Goal: Task Accomplishment & Management: Manage account settings

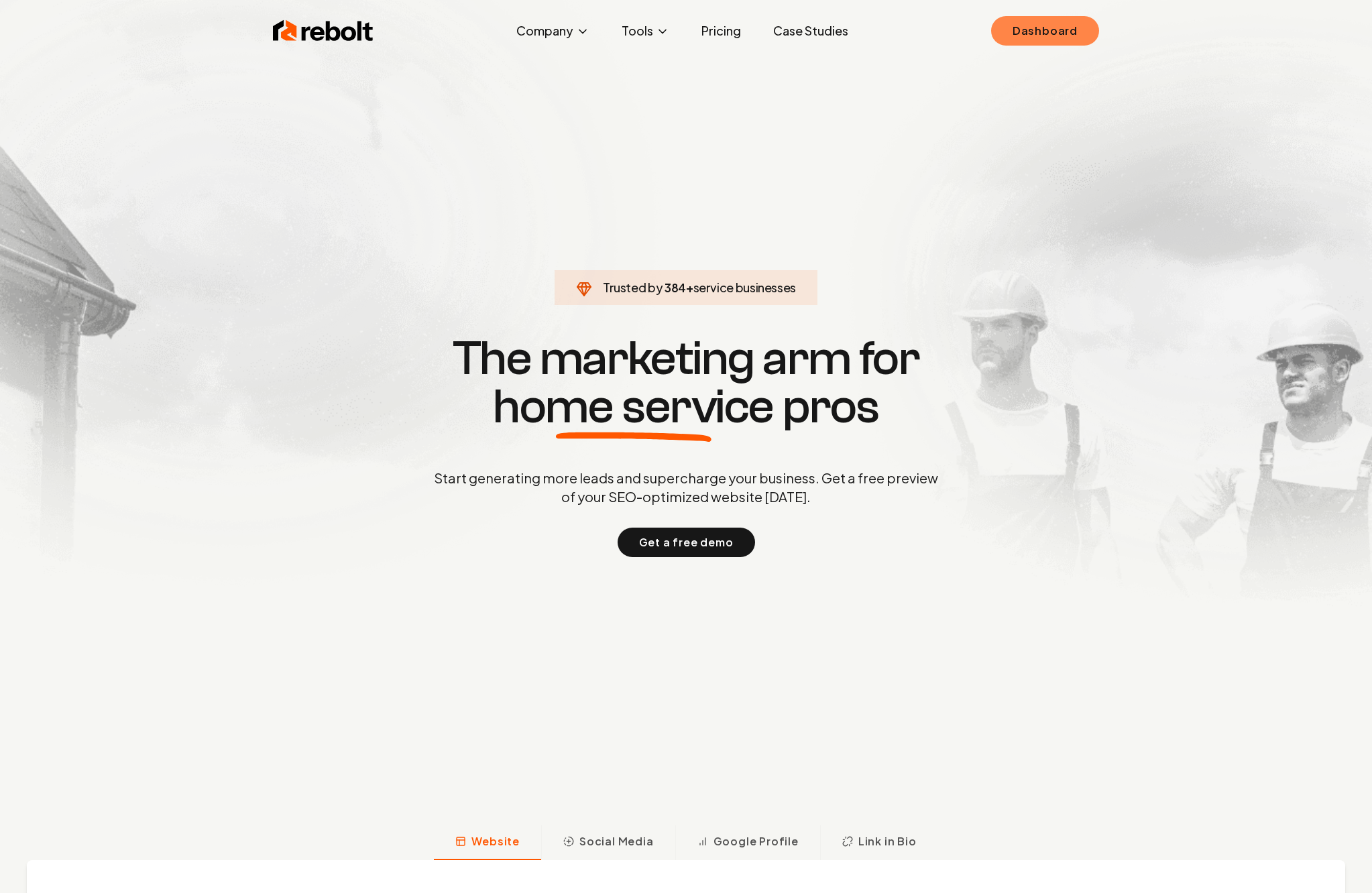
click at [1037, 33] on link "Dashboard" at bounding box center [1045, 31] width 108 height 29
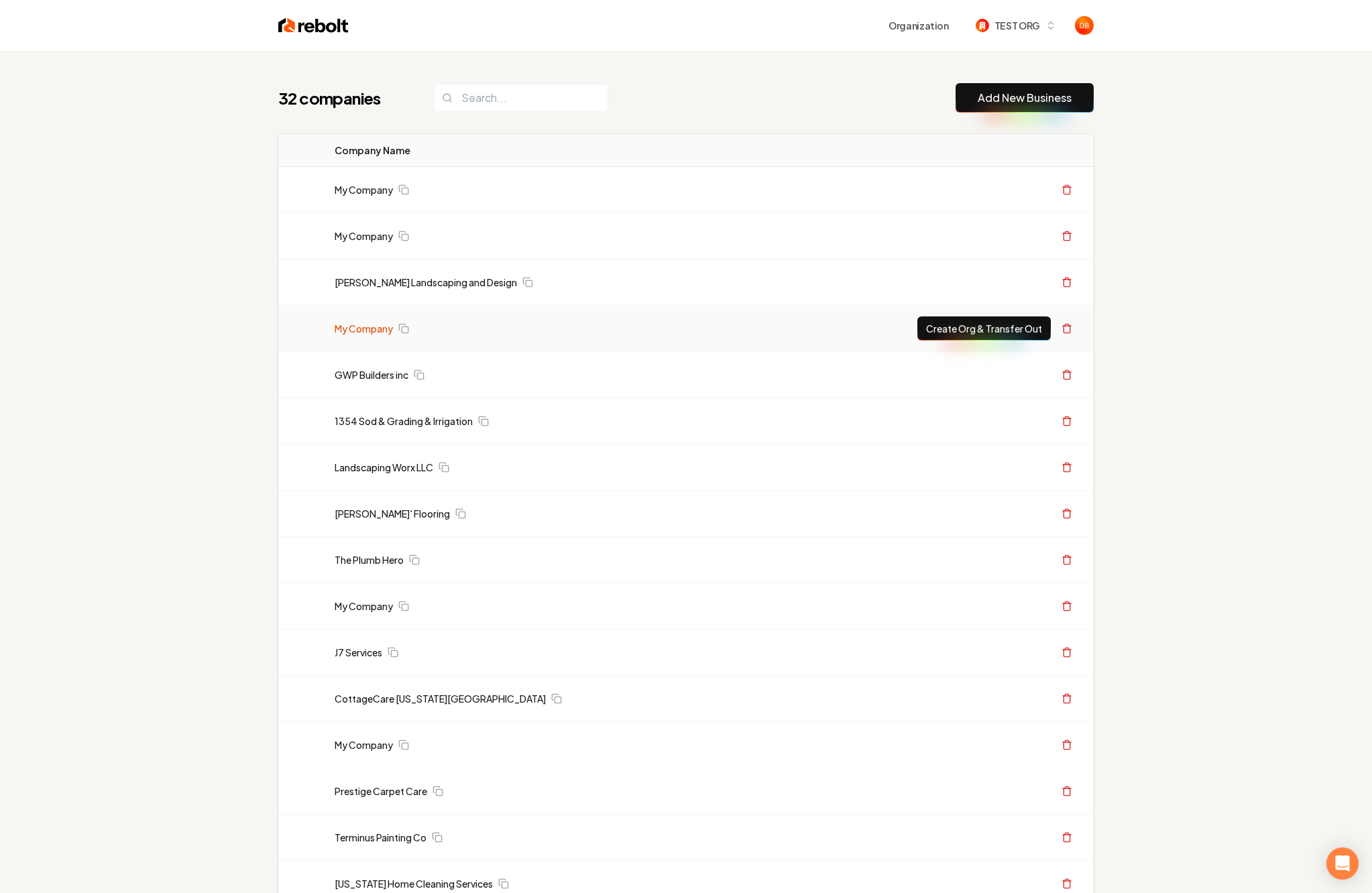
click at [357, 328] on link "My Company" at bounding box center [364, 329] width 59 height 14
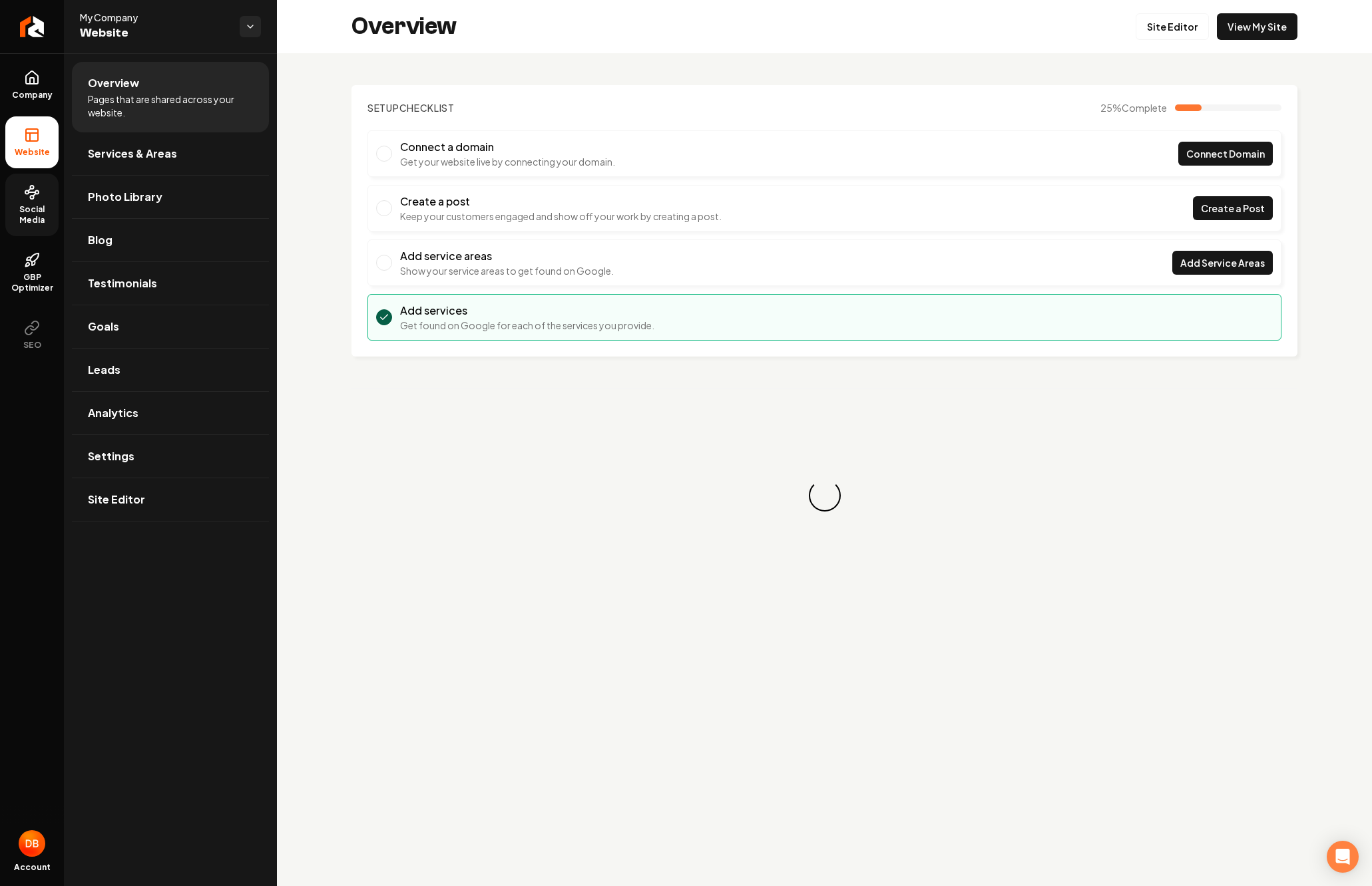
click at [43, 197] on link "Social Media" at bounding box center [32, 205] width 53 height 63
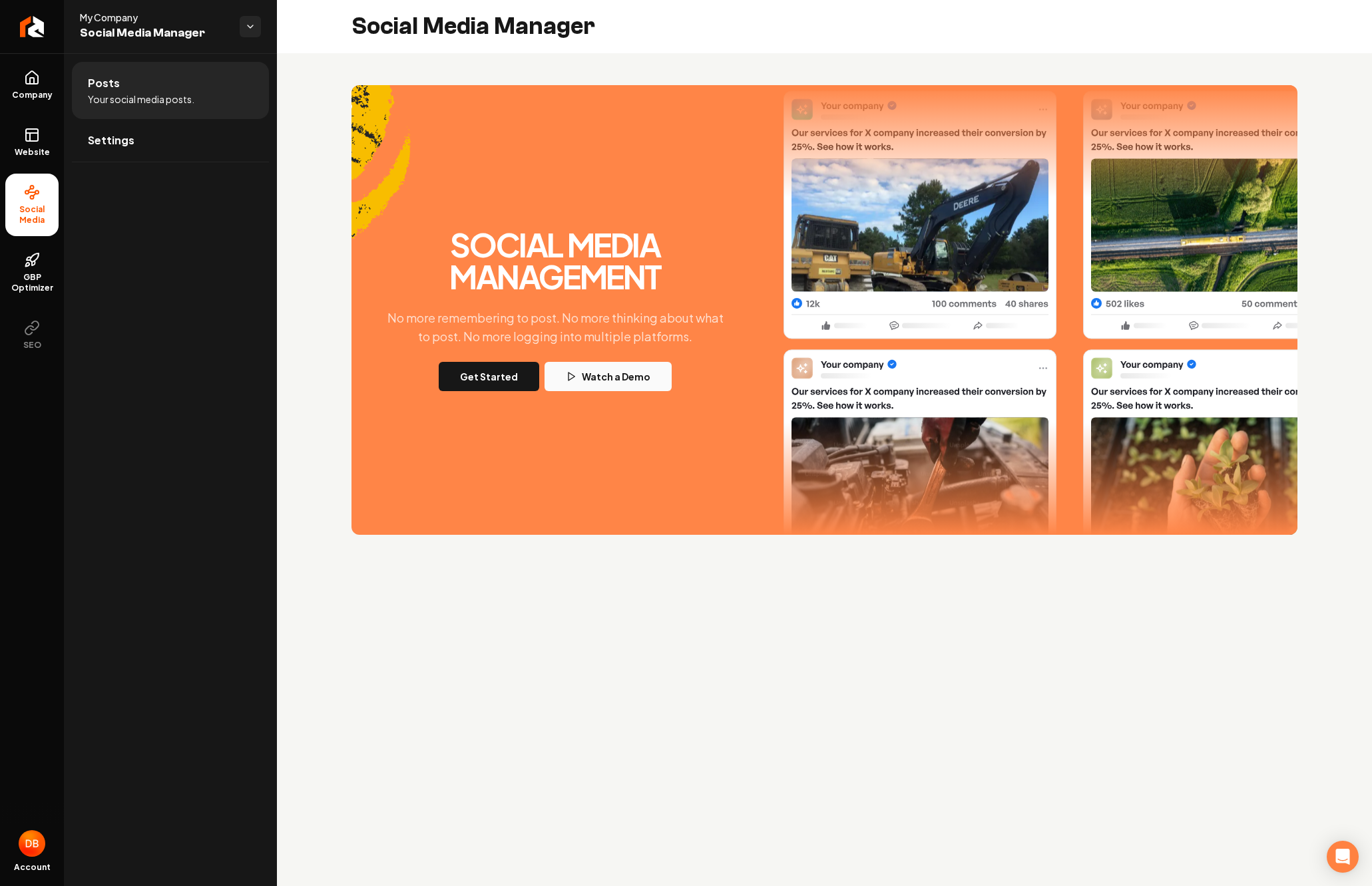
click at [598, 384] on button "Watch a Demo" at bounding box center [609, 376] width 128 height 29
click at [135, 148] on link "Settings" at bounding box center [170, 140] width 197 height 43
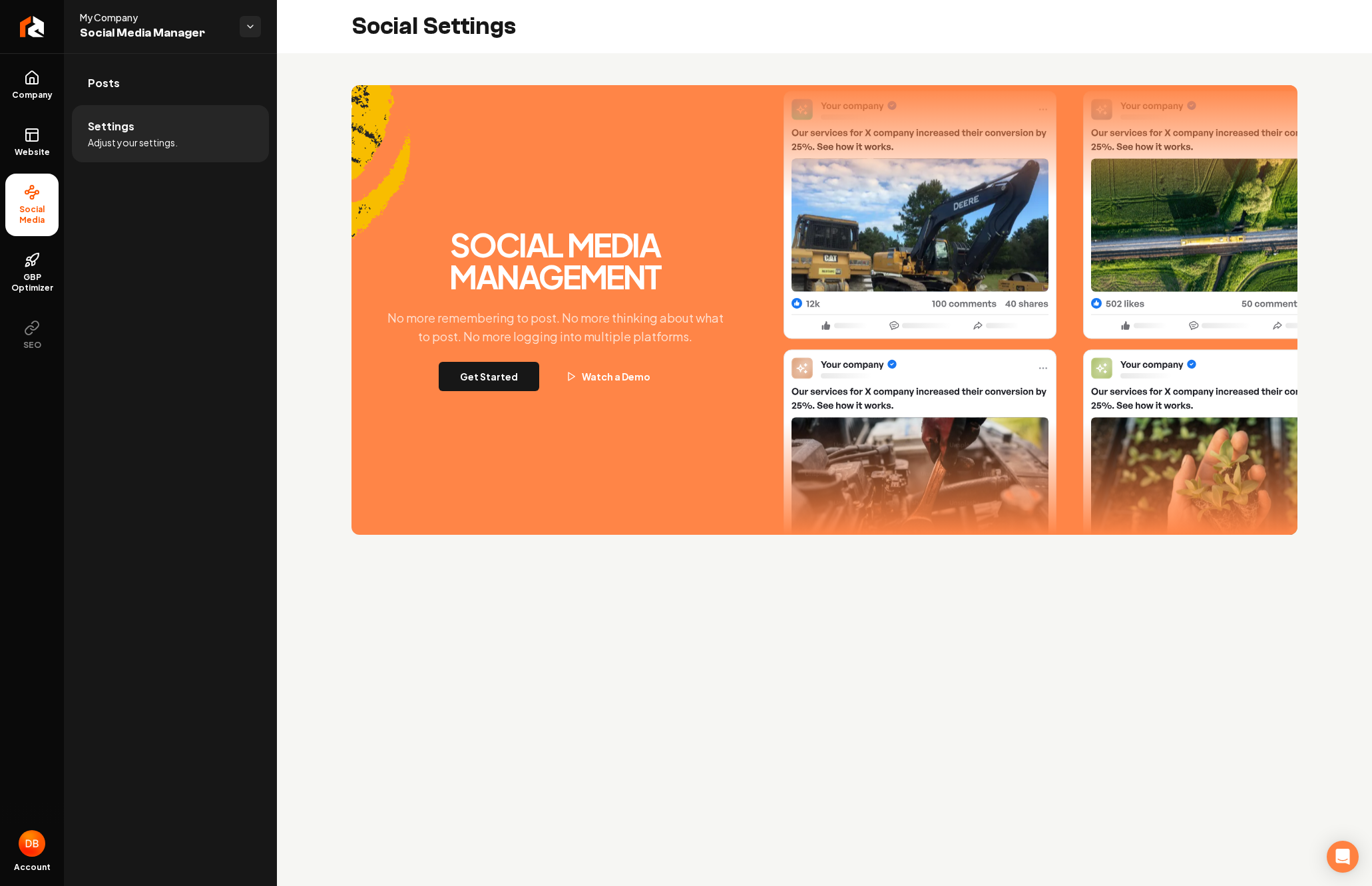
click at [146, 110] on li "Settings Adjust your settings." at bounding box center [170, 133] width 197 height 57
click at [95, 62] on link "Posts" at bounding box center [170, 83] width 197 height 43
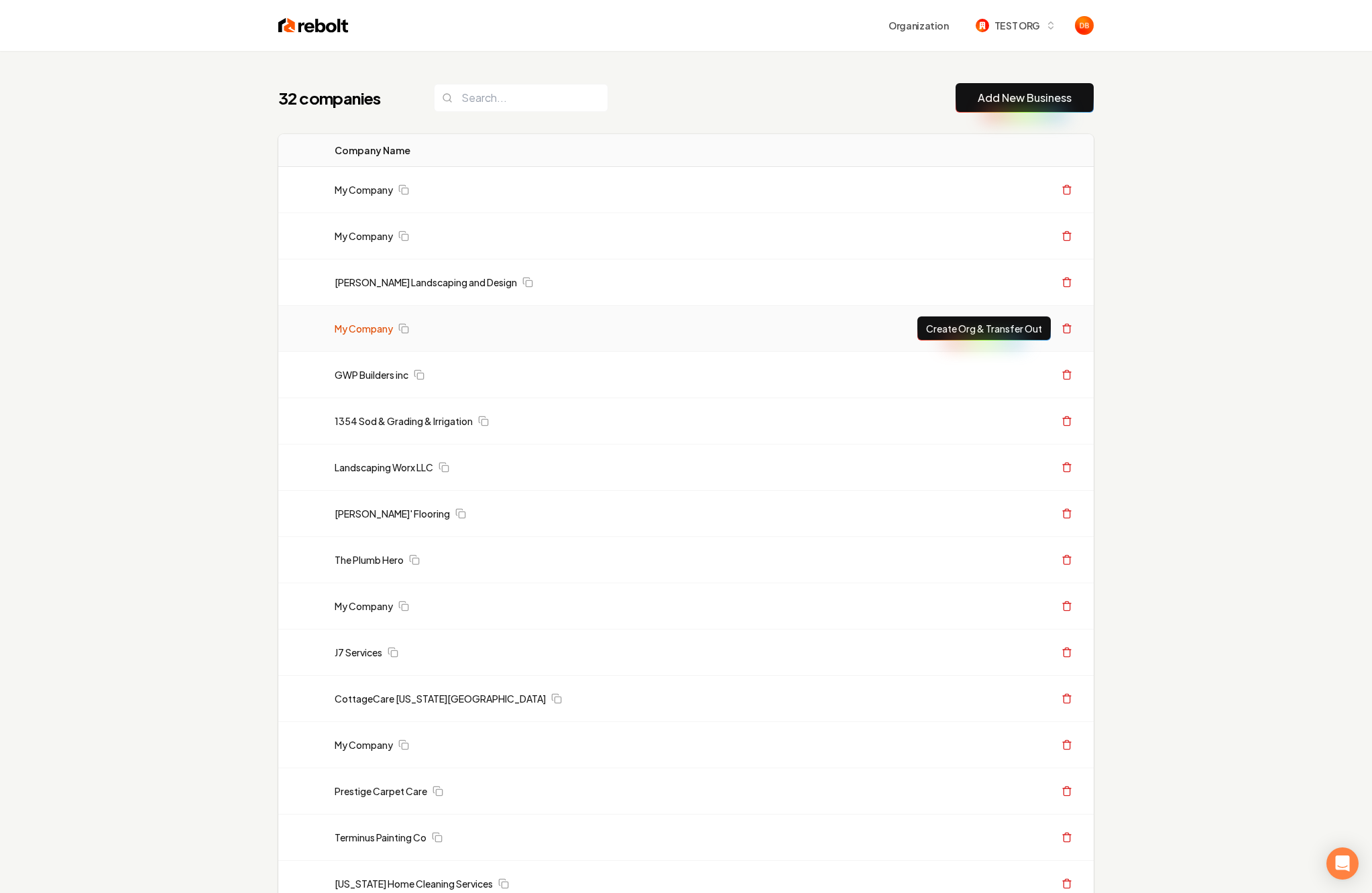
click at [354, 331] on link "My Company" at bounding box center [364, 329] width 59 height 14
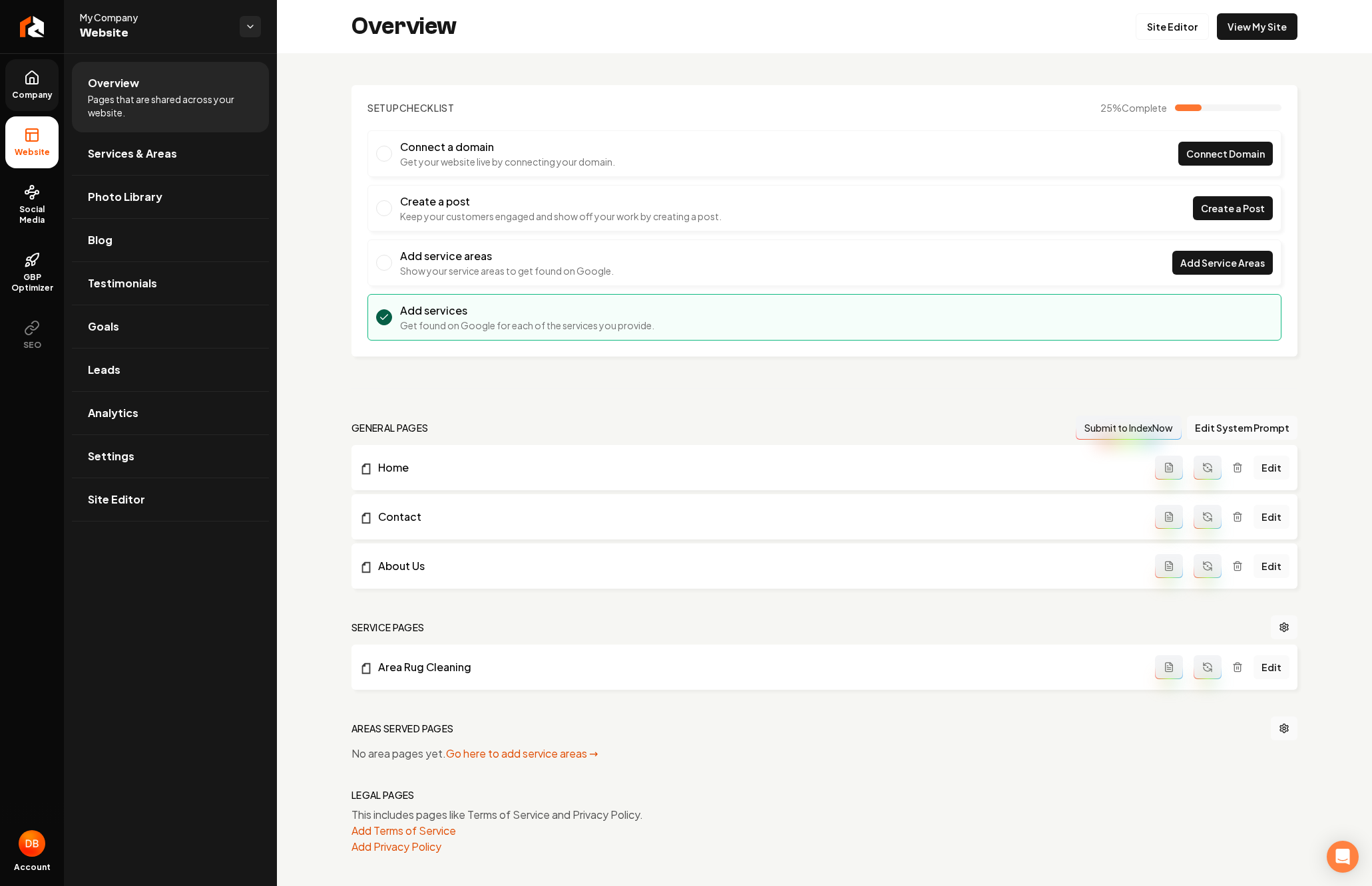
click at [26, 80] on icon at bounding box center [31, 77] width 12 height 13
click at [43, 201] on link "Social Media" at bounding box center [32, 205] width 53 height 63
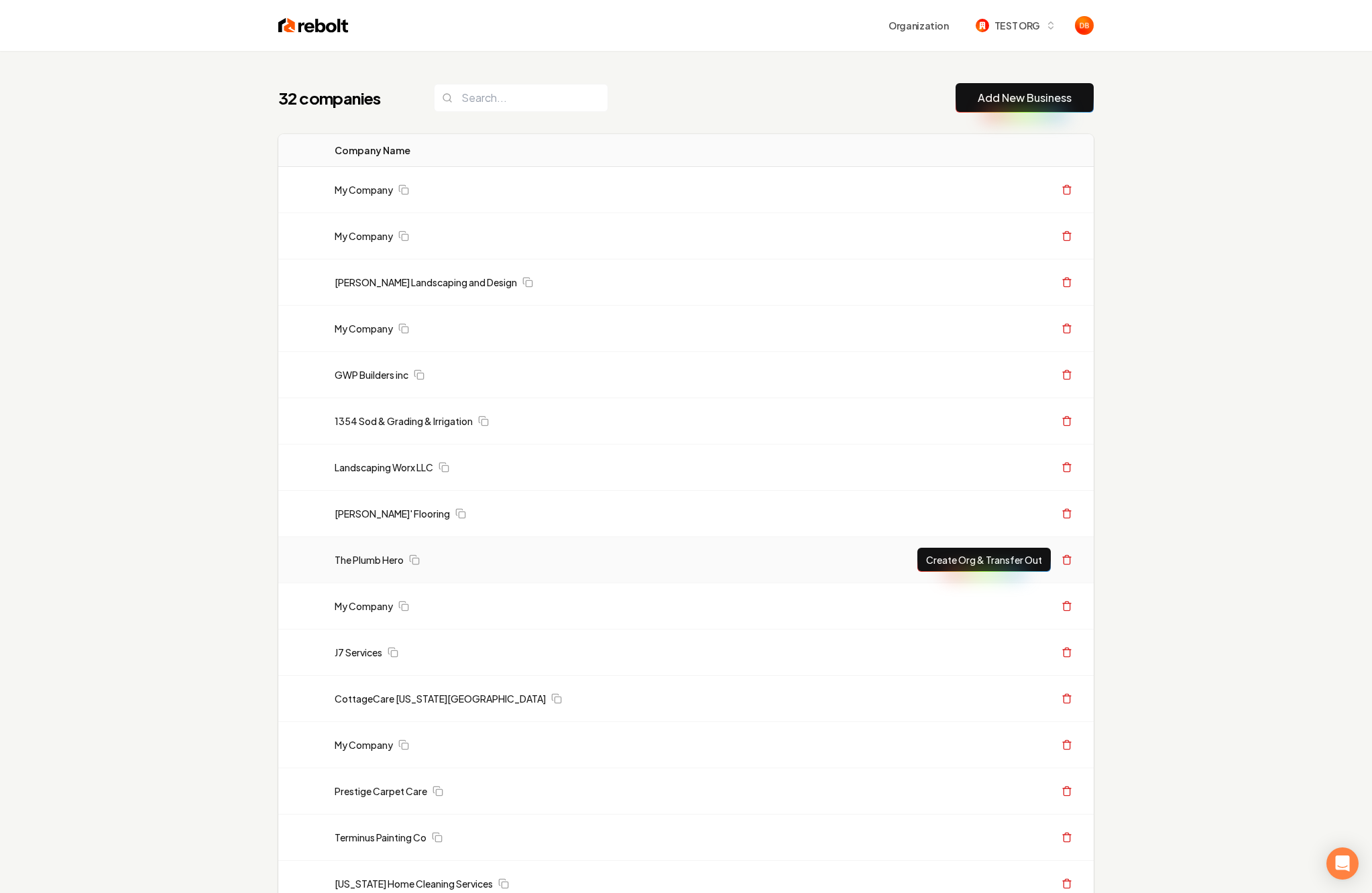
scroll to position [381, 0]
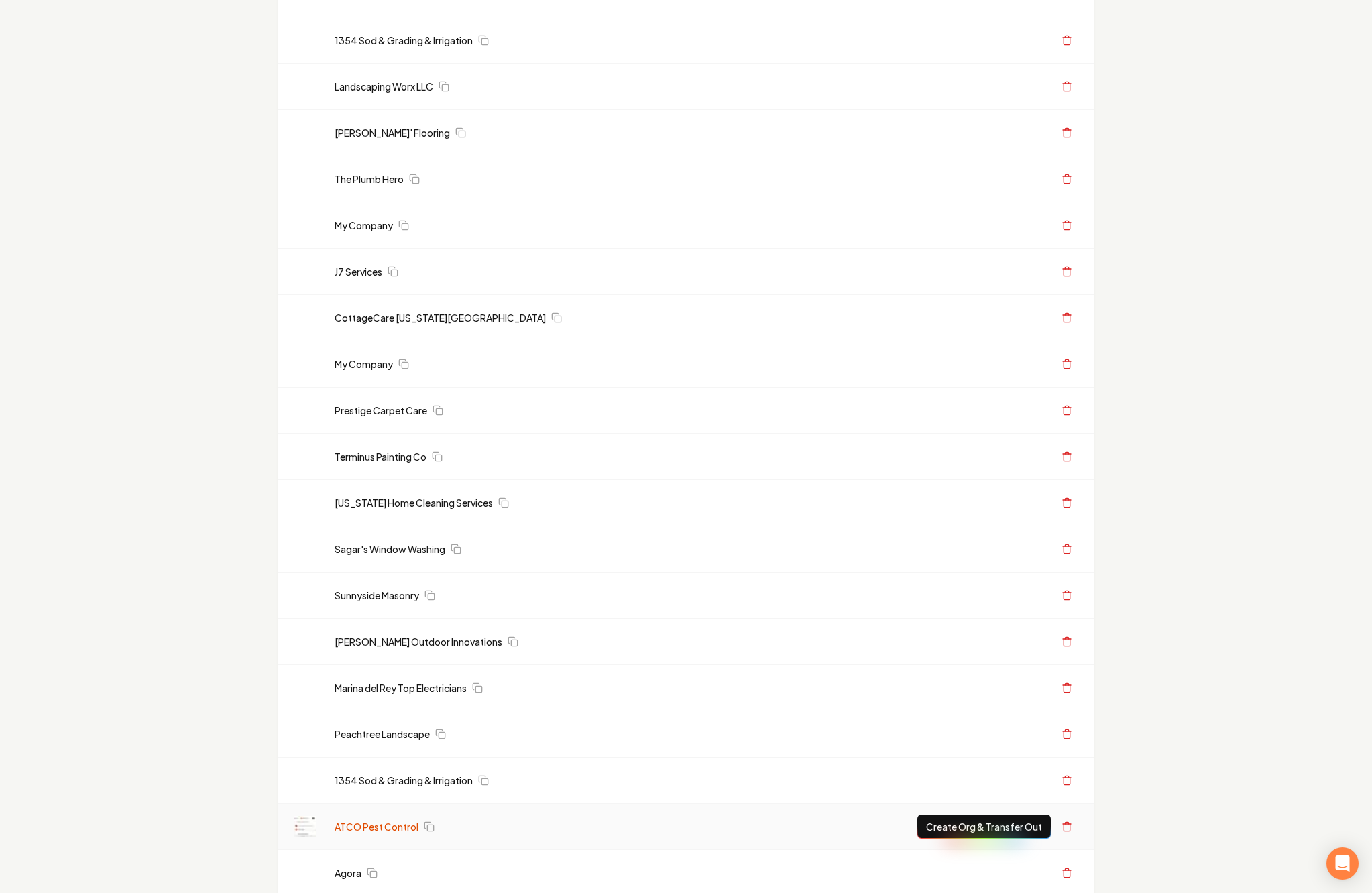
click at [379, 830] on link "ATCO Pest Control" at bounding box center [376, 826] width 84 height 14
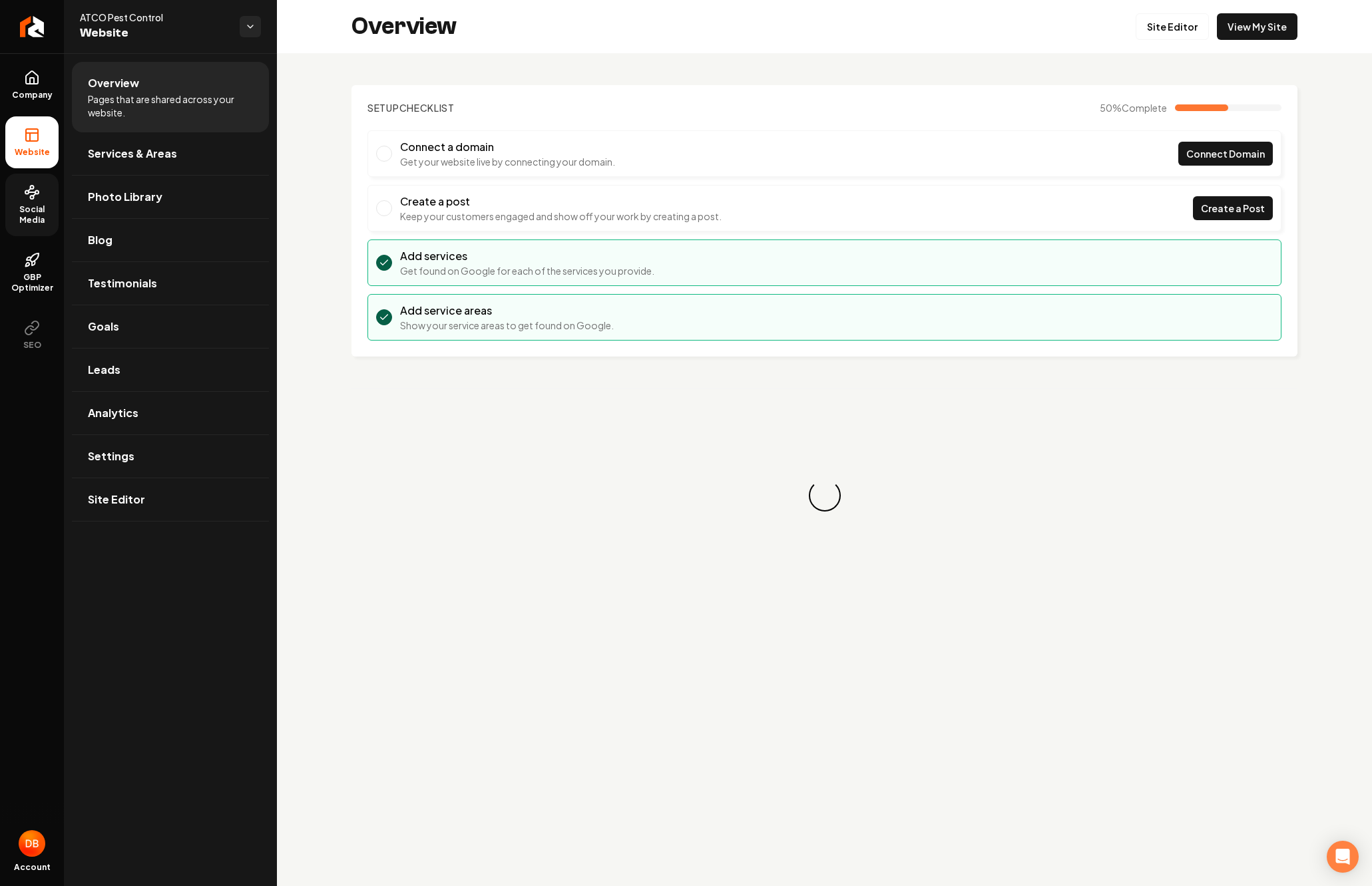
click at [34, 204] on span "Social Media" at bounding box center [32, 214] width 53 height 21
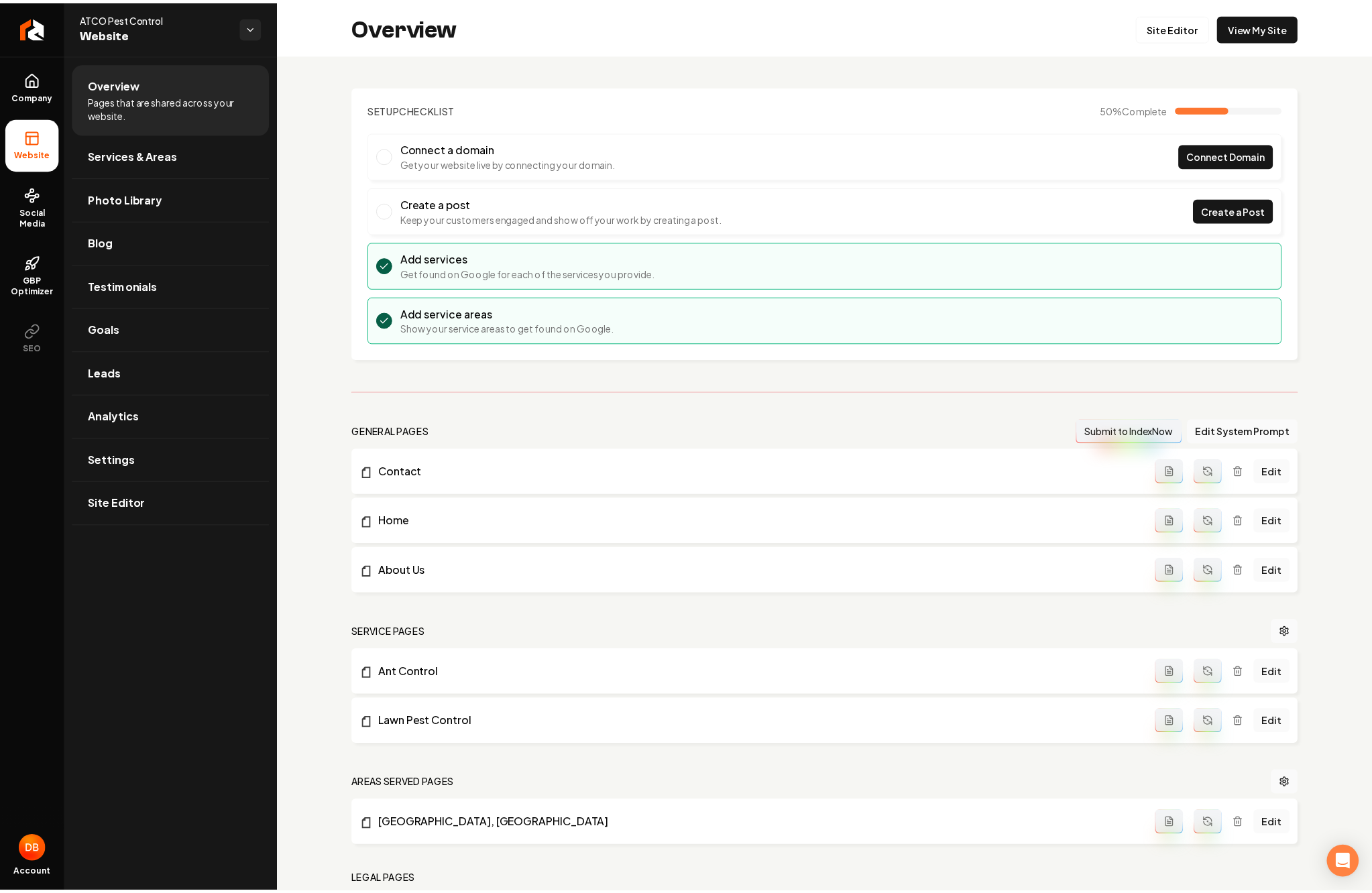
scroll to position [80, 0]
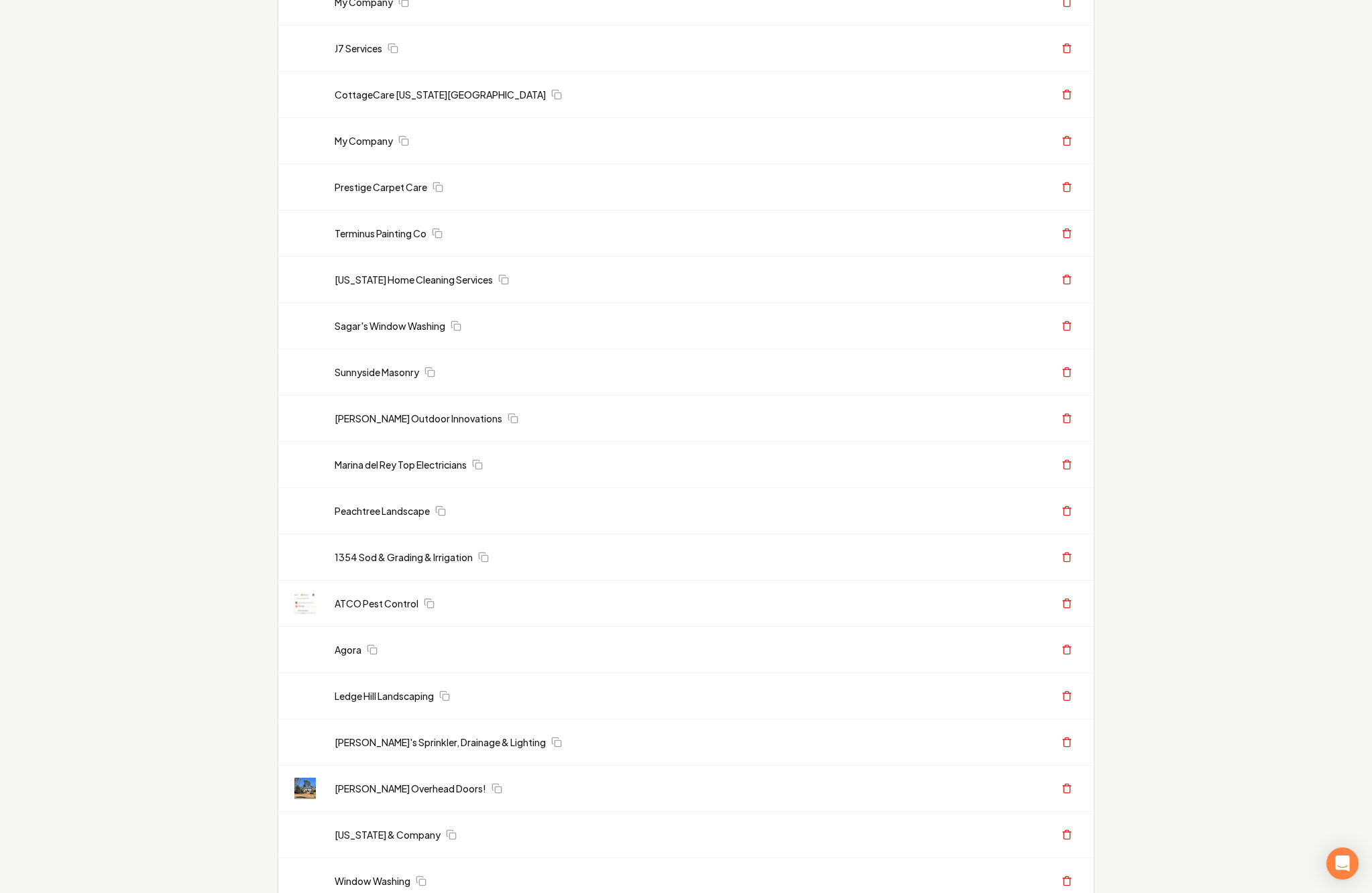
scroll to position [840, 0]
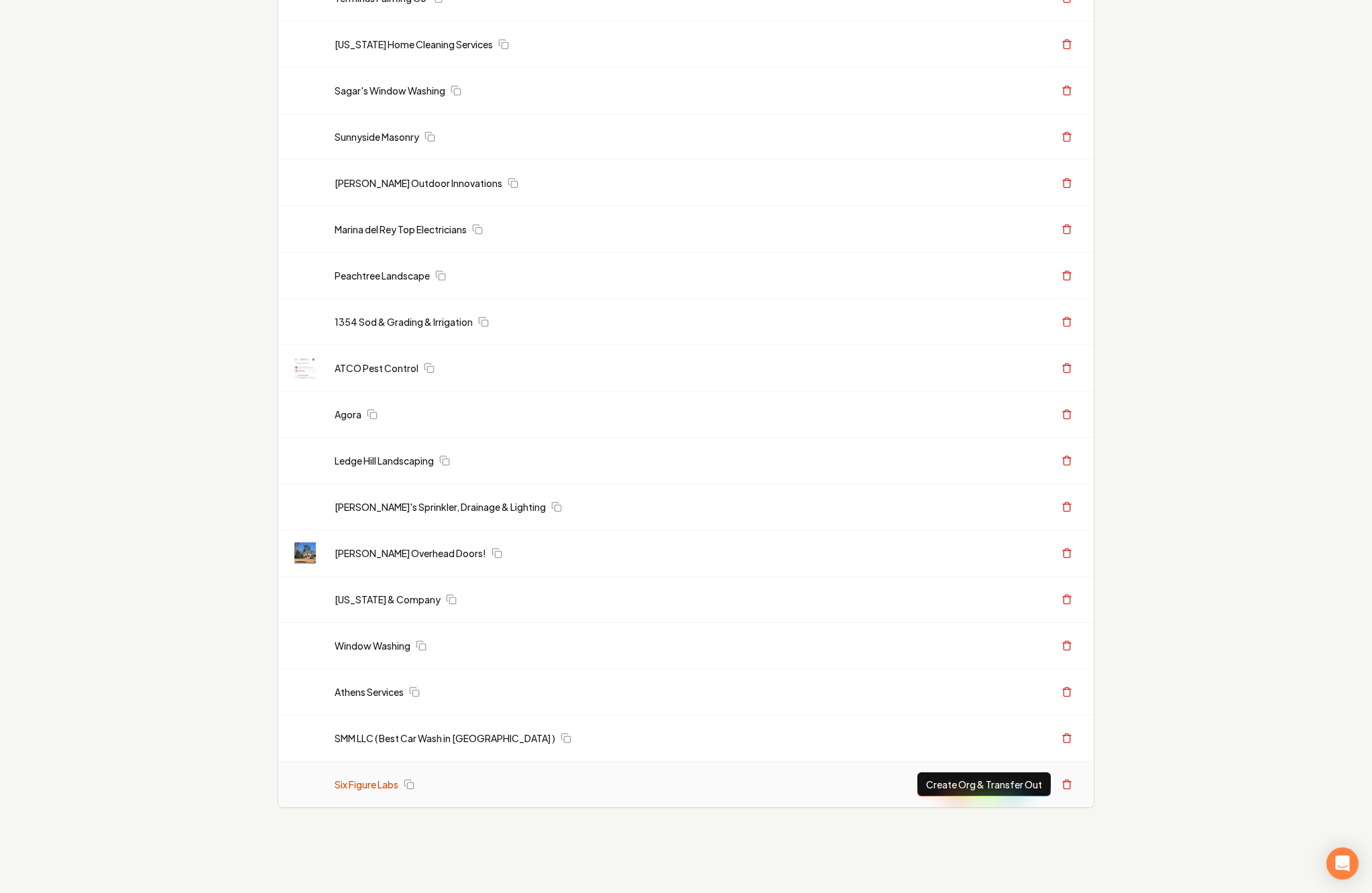
click at [382, 781] on link "Six Figure Labs" at bounding box center [366, 784] width 63 height 14
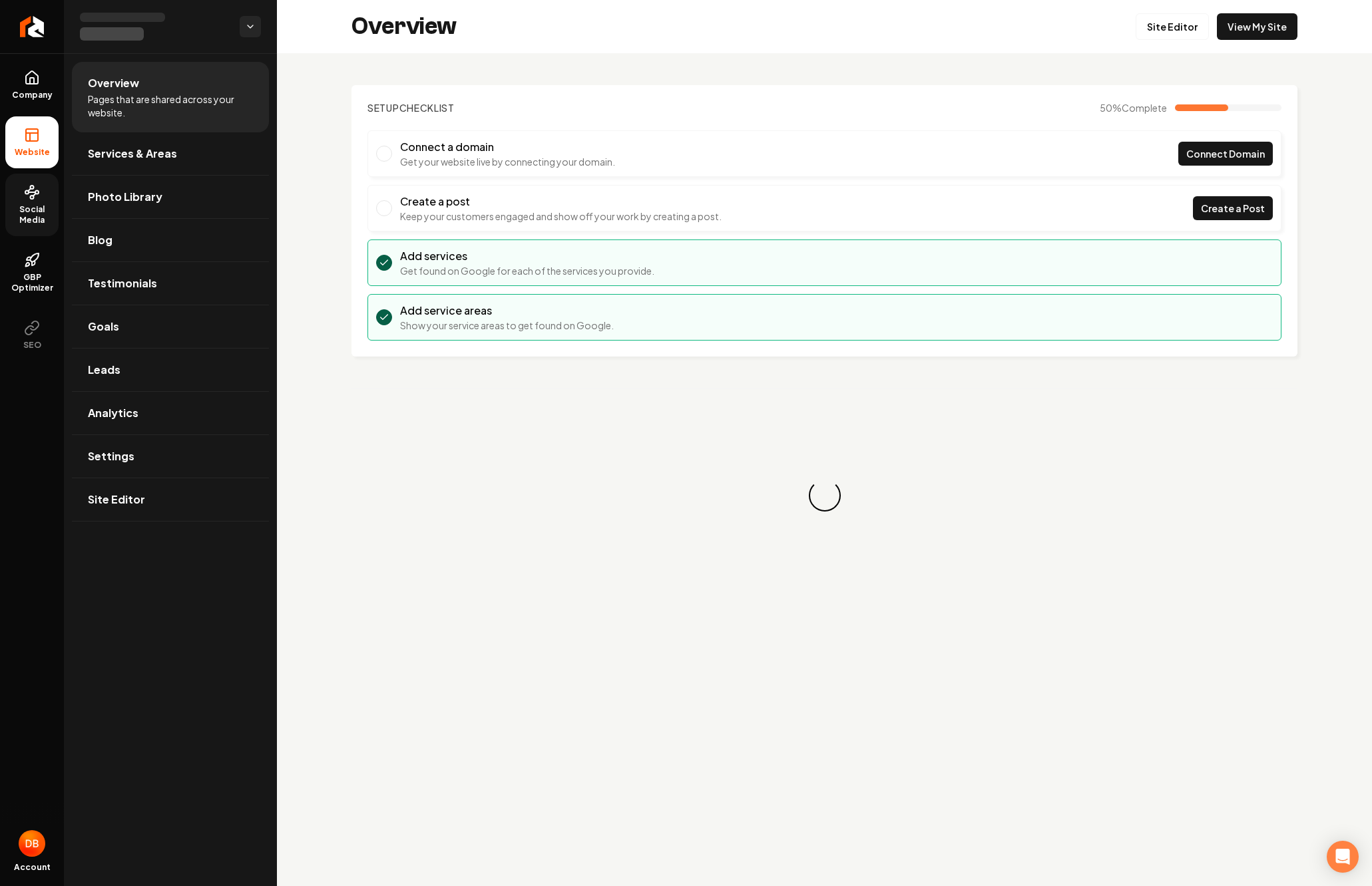
click at [33, 205] on span "Social Media" at bounding box center [32, 214] width 53 height 21
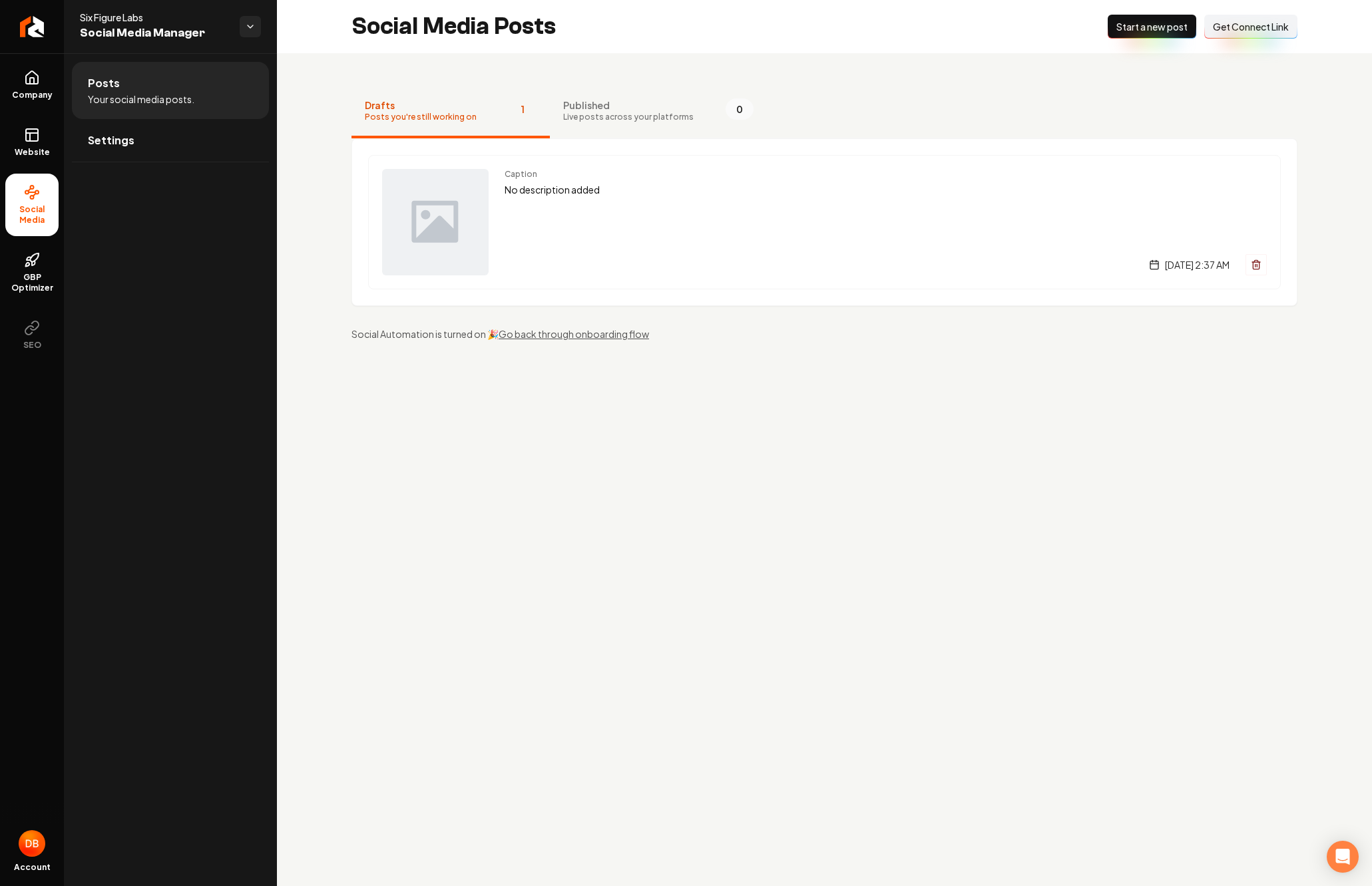
click at [542, 443] on main "Social Media Posts New Post Start a new post Connect Link Get Connect Link Draf…" at bounding box center [824, 443] width 1095 height 886
click at [594, 226] on div "Caption No description added [DATE] 2:37 AM" at bounding box center [886, 222] width 762 height 107
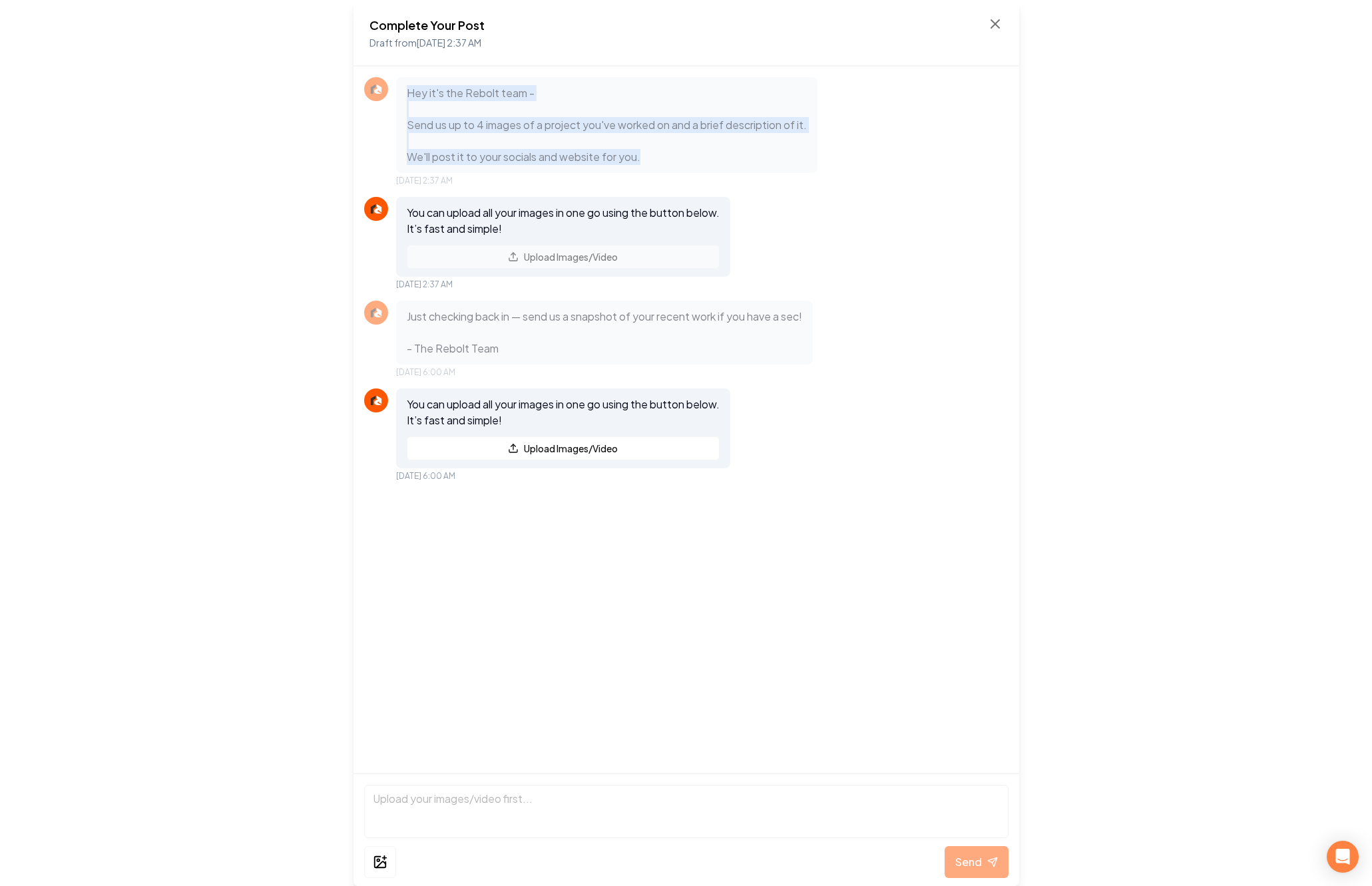
drag, startPoint x: 406, startPoint y: 93, endPoint x: 659, endPoint y: 154, distance: 260.2
click at [659, 155] on p "Hey it's the Rebolt team - Send us up to 4 images of a project you've worked on…" at bounding box center [606, 126] width 400 height 80
copy p "Hey it's the Rebolt team - Send us up to 4 images of a project you've worked on…"
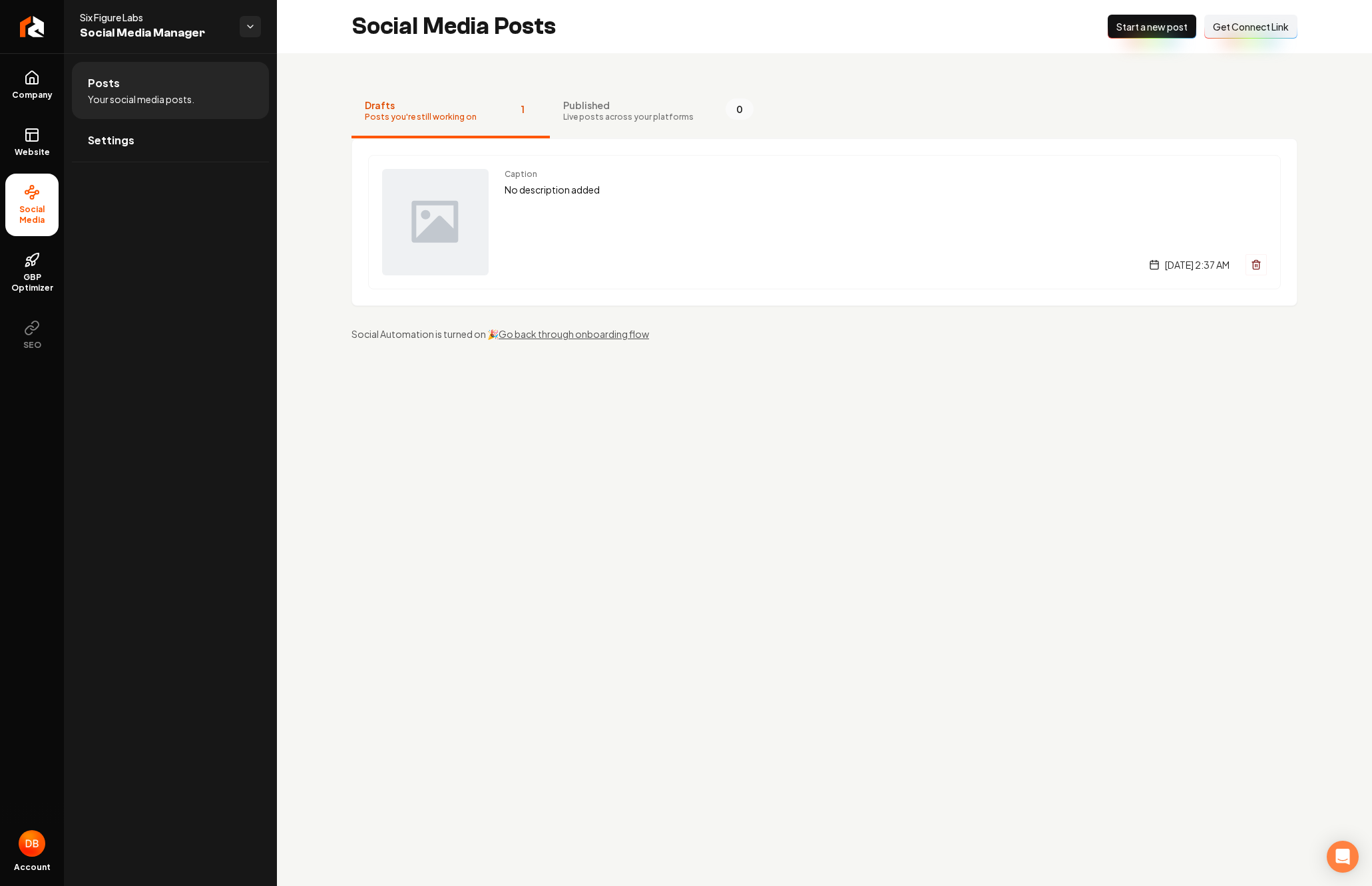
drag, startPoint x: 569, startPoint y: 485, endPoint x: 566, endPoint y: 478, distance: 7.6
click at [569, 485] on main "Social Media Posts New Post Start a new post Connect Link Get Connect Link Draf…" at bounding box center [824, 443] width 1095 height 886
click at [476, 204] on img "Main content area" at bounding box center [435, 222] width 107 height 107
